Goal: Navigation & Orientation: Understand site structure

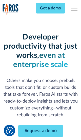
scroll to position [61, 0]
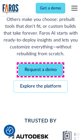
click at [41, 70] on link "Request a demo" at bounding box center [40, 70] width 45 height 12
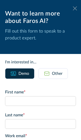
click at [75, 8] on icon at bounding box center [75, 8] width 4 height 4
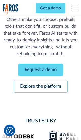
scroll to position [78, 0]
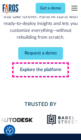
click at [41, 70] on link "Explore the platform" at bounding box center [41, 70] width 54 height 12
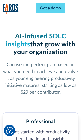
scroll to position [788, 0]
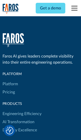
click at [10, 80] on link "Platform" at bounding box center [11, 84] width 16 height 8
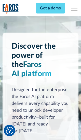
scroll to position [3982, 0]
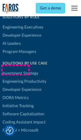
scroll to position [3143, 0]
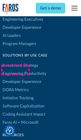
click at [15, 86] on link "DORA Metrics" at bounding box center [16, 90] width 26 height 8
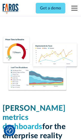
scroll to position [2226, 0]
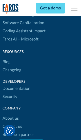
click at [12, 70] on link "Changelog" at bounding box center [12, 70] width 19 height 8
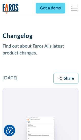
scroll to position [6141, 0]
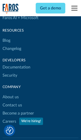
click at [10, 93] on link "About us" at bounding box center [11, 97] width 16 height 8
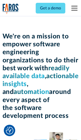
scroll to position [1753, 0]
